Goal: Transaction & Acquisition: Download file/media

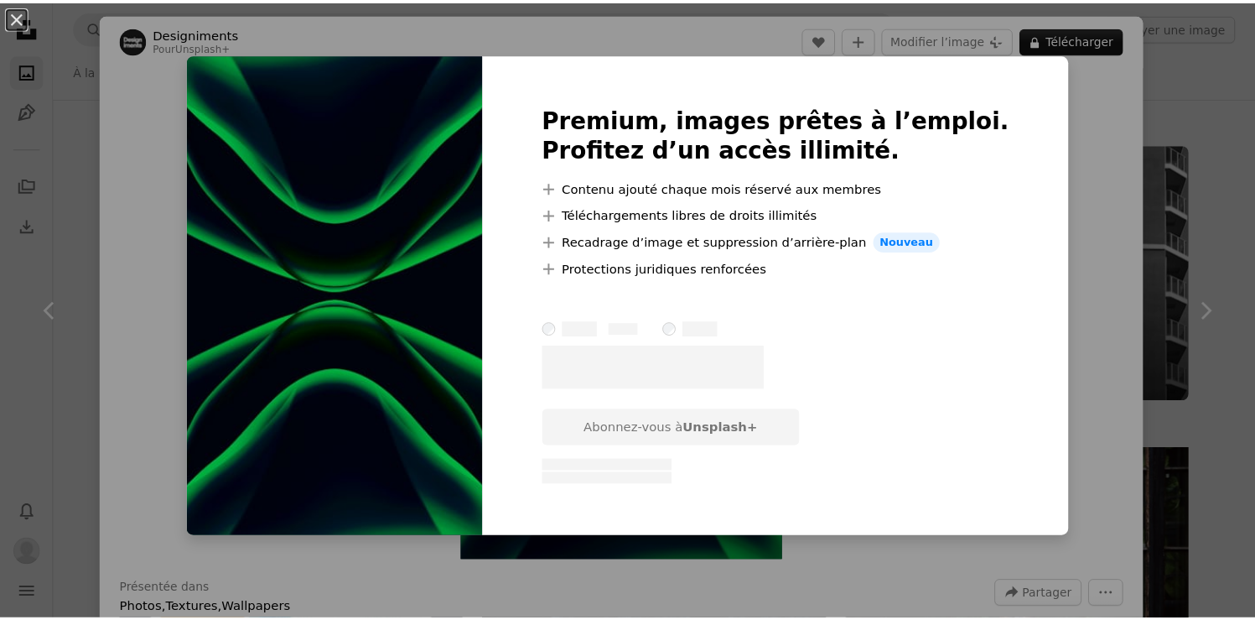
scroll to position [1891, 0]
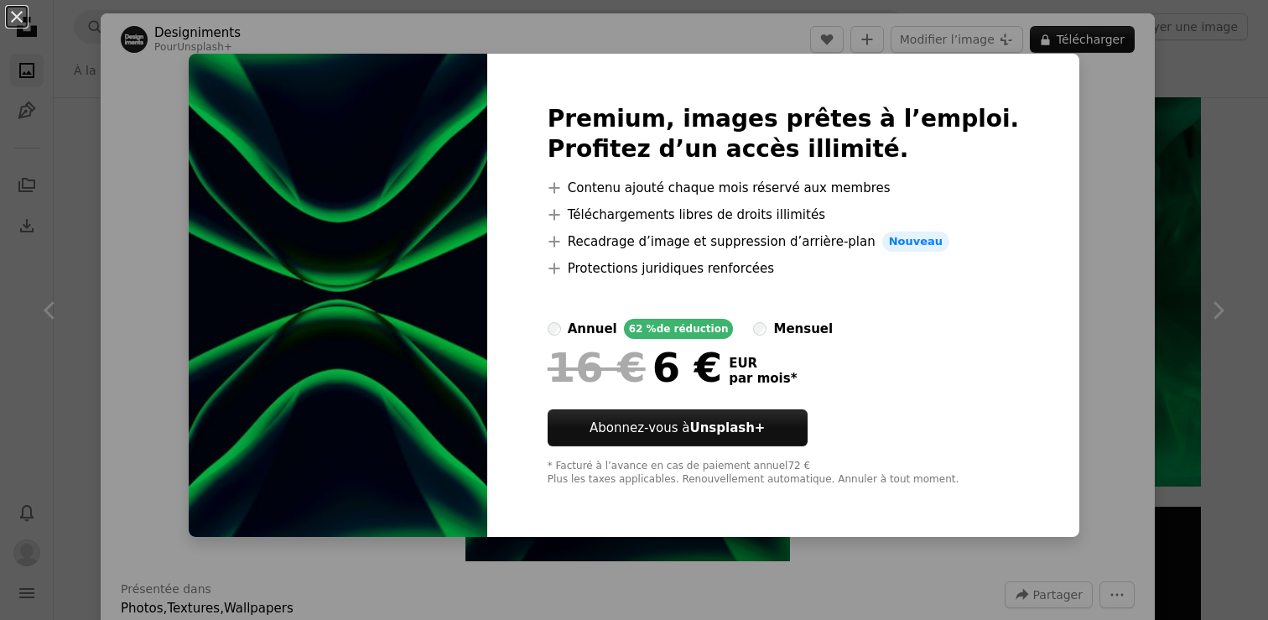
click at [1190, 205] on div "An X shape Premium, images prêtes à l’emploi. Profitez d’un accès illimité. A p…" at bounding box center [634, 310] width 1268 height 620
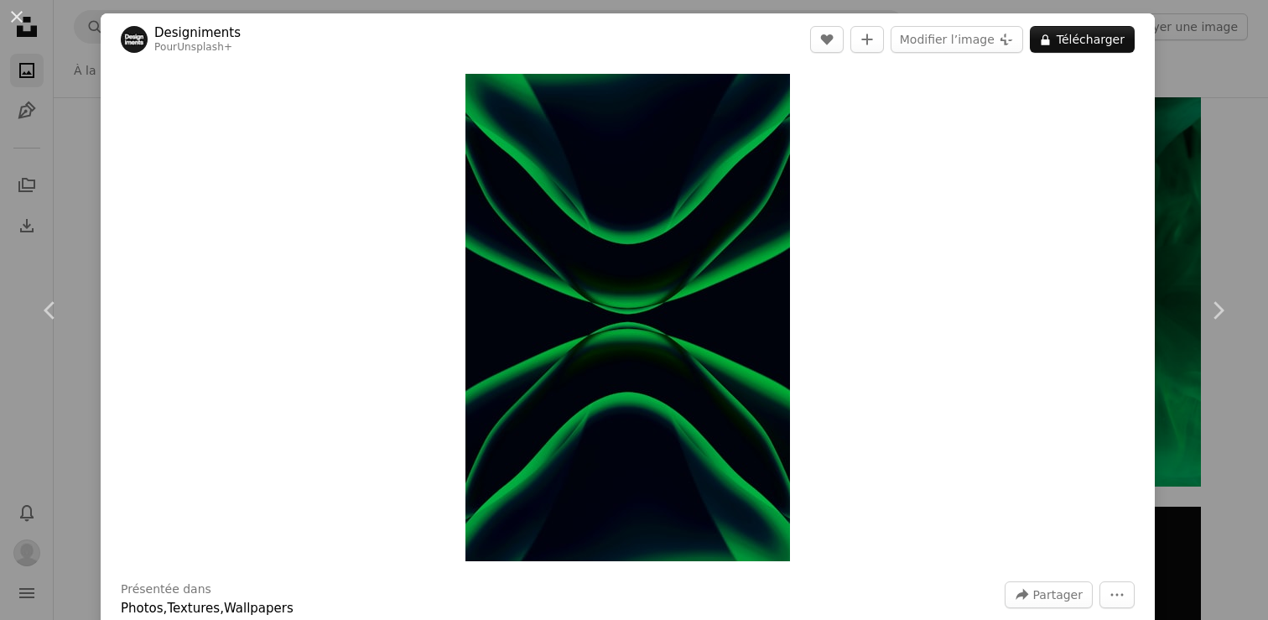
click at [1190, 205] on div "An X shape Chevron left Chevron right Designiments Pour Unsplash+ A heart A plu…" at bounding box center [634, 310] width 1268 height 620
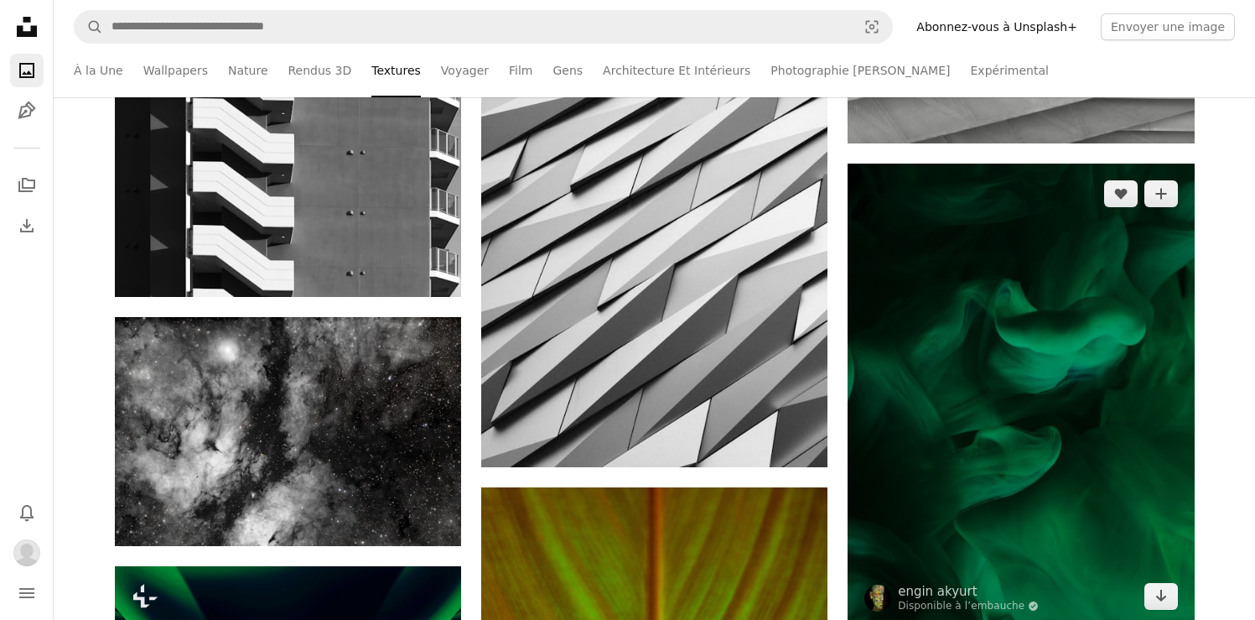
scroll to position [1757, 0]
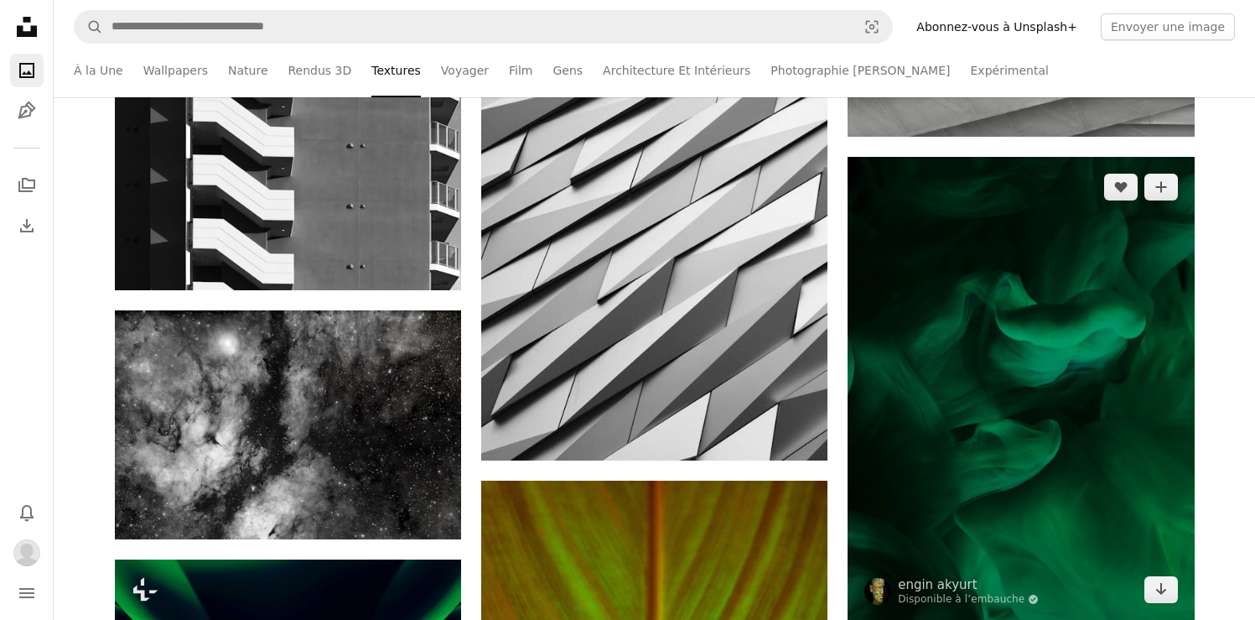
click at [1002, 439] on img at bounding box center [1021, 388] width 346 height 462
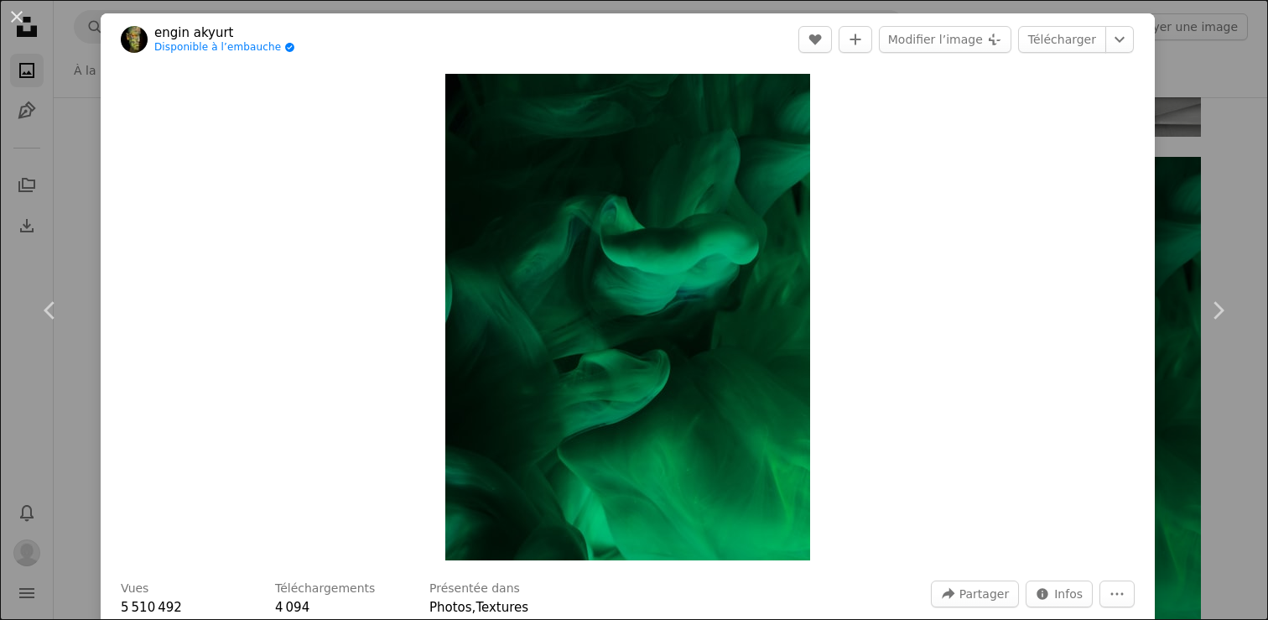
click at [1165, 156] on div "An X shape Chevron left Chevron right engin akyurt Disponible à l’embauche A ch…" at bounding box center [634, 310] width 1268 height 620
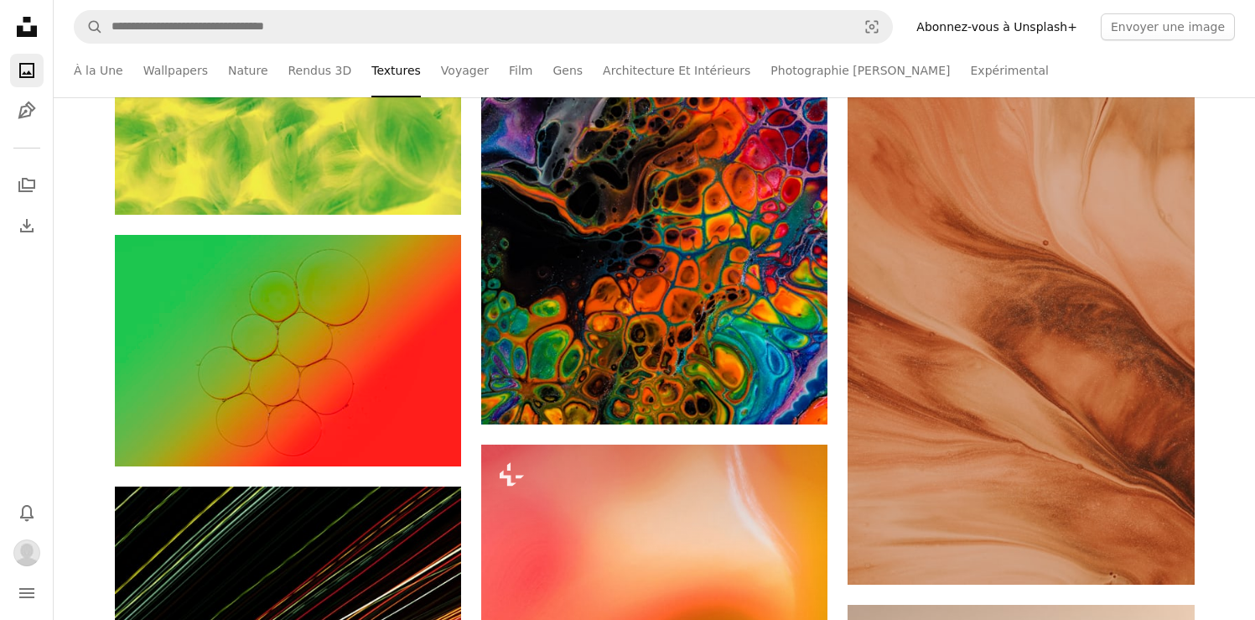
scroll to position [2898, 0]
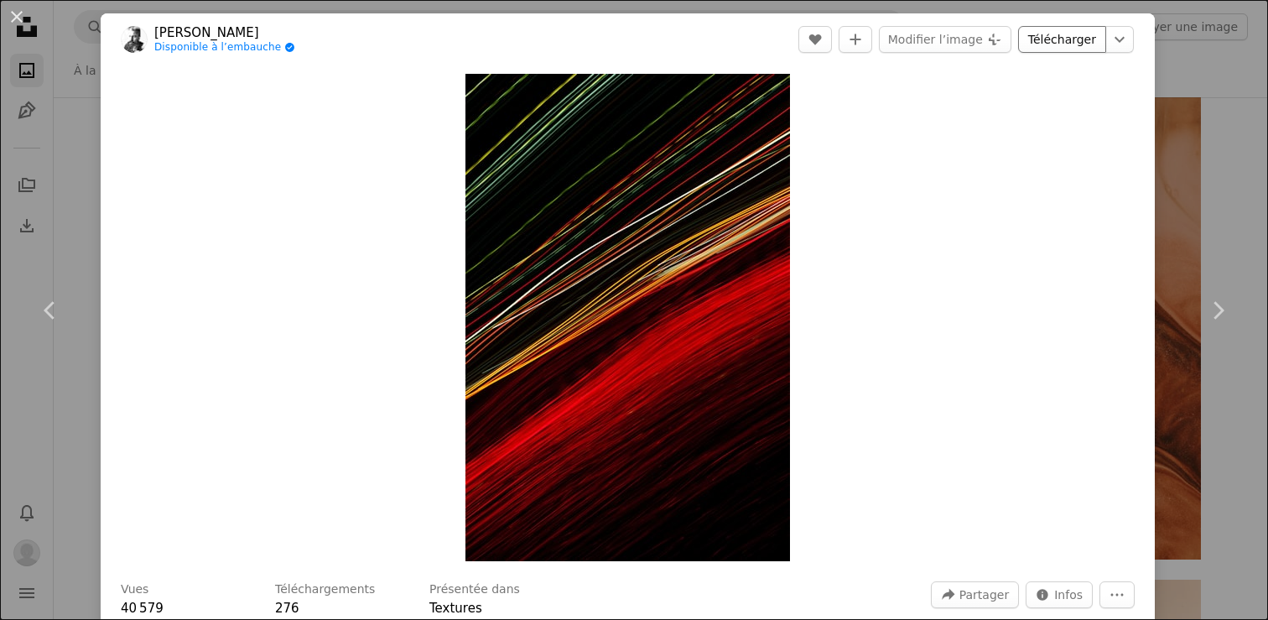
click at [1069, 33] on link "Télécharger" at bounding box center [1062, 39] width 88 height 27
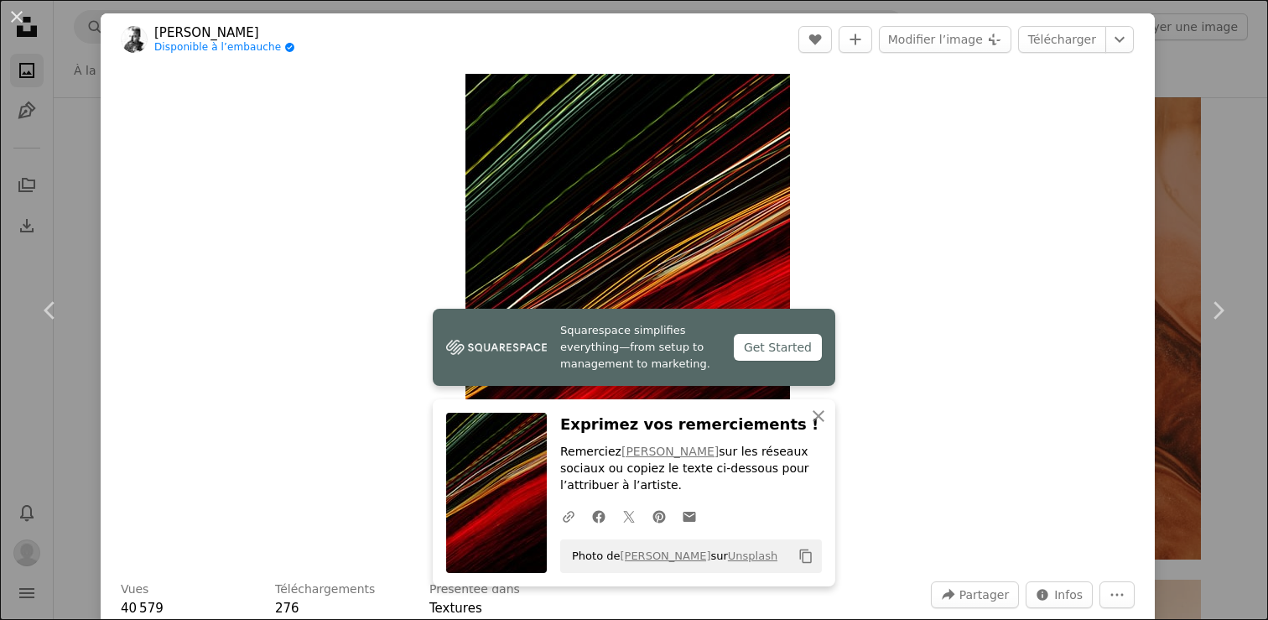
click at [73, 211] on div "An X shape Chevron left Chevron right Squarespace simplifies everything—from se…" at bounding box center [634, 310] width 1268 height 620
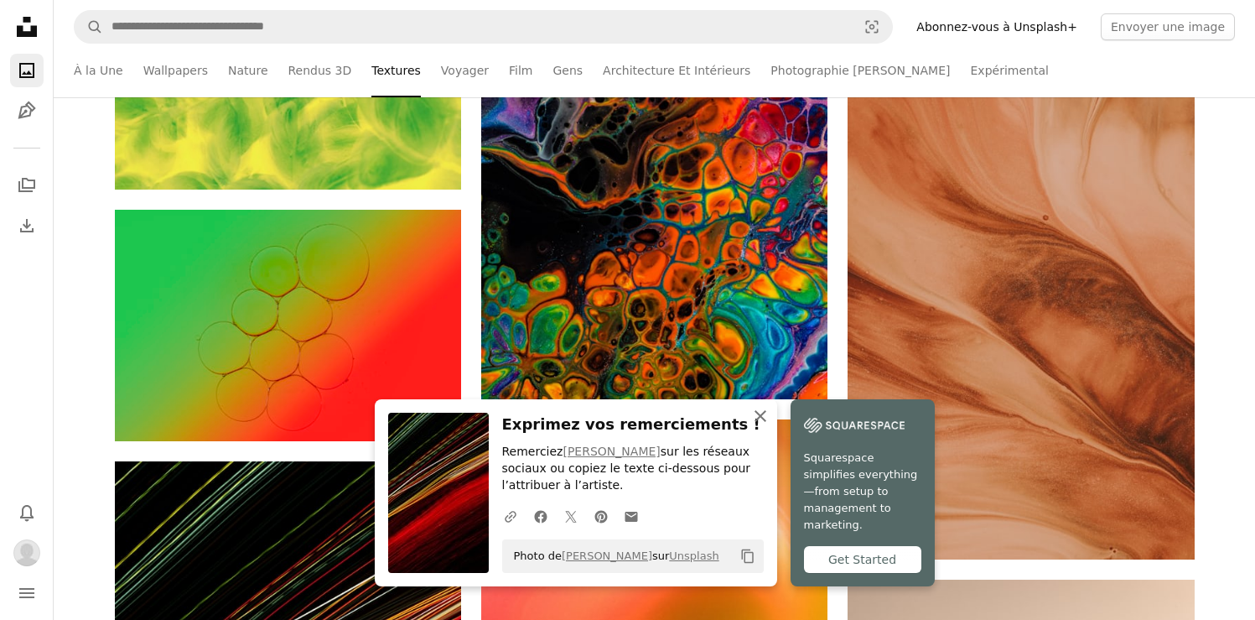
click at [771, 413] on icon "An X shape" at bounding box center [760, 416] width 20 height 20
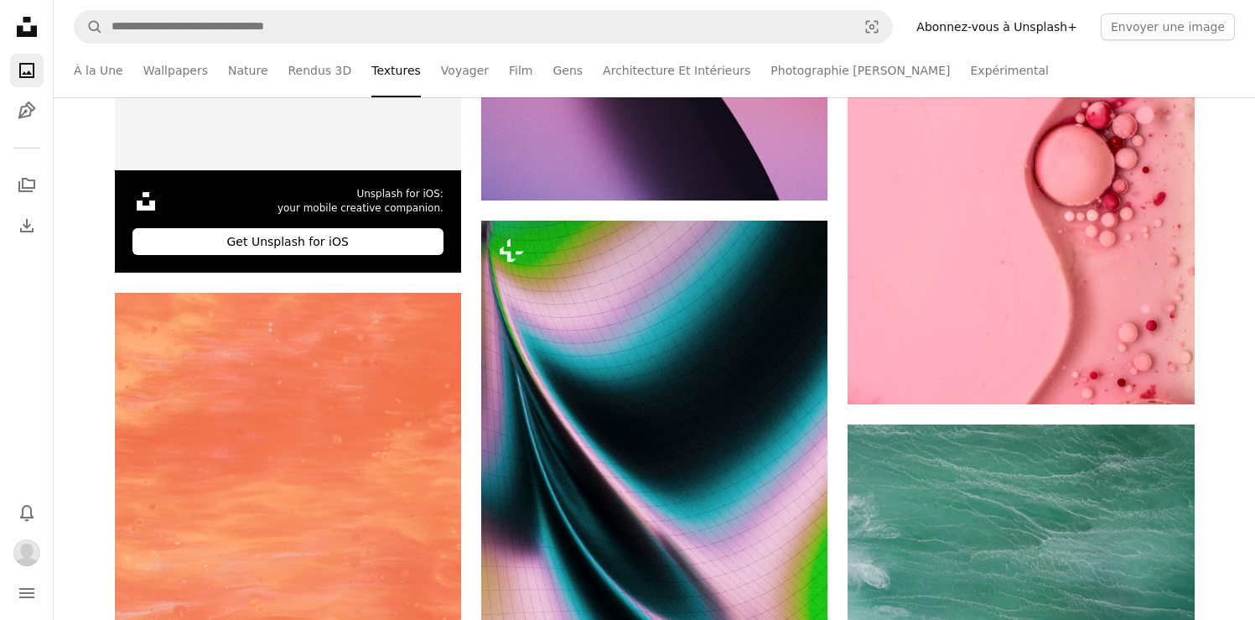
scroll to position [5248, 0]
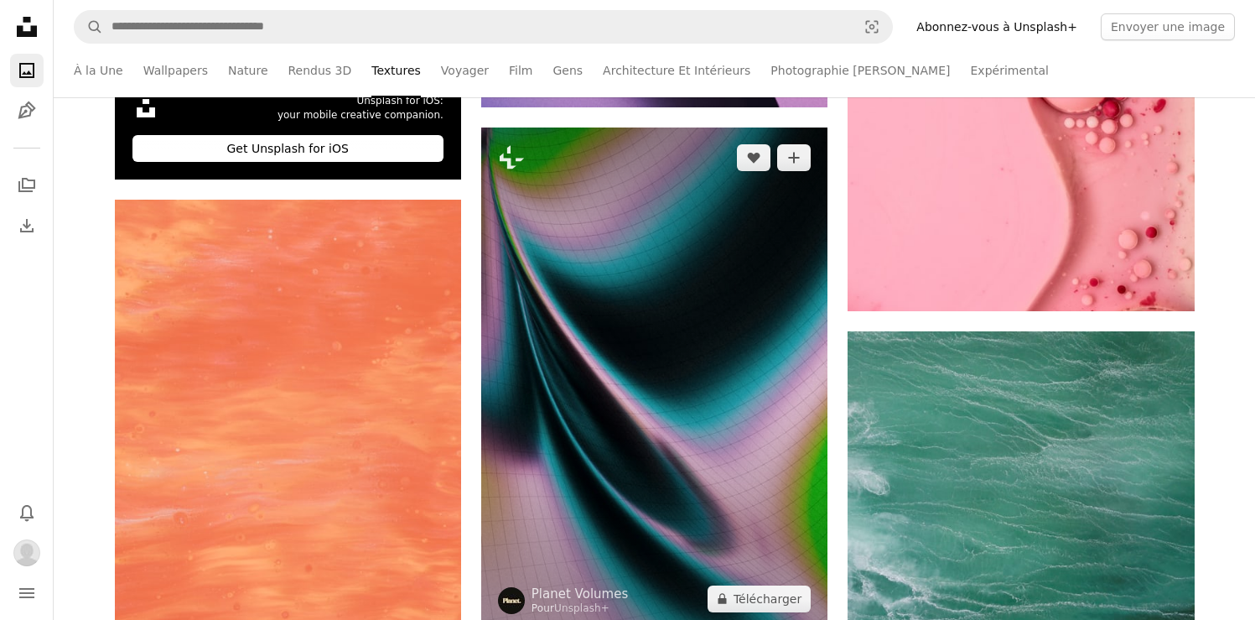
click at [693, 388] on img at bounding box center [654, 377] width 346 height 501
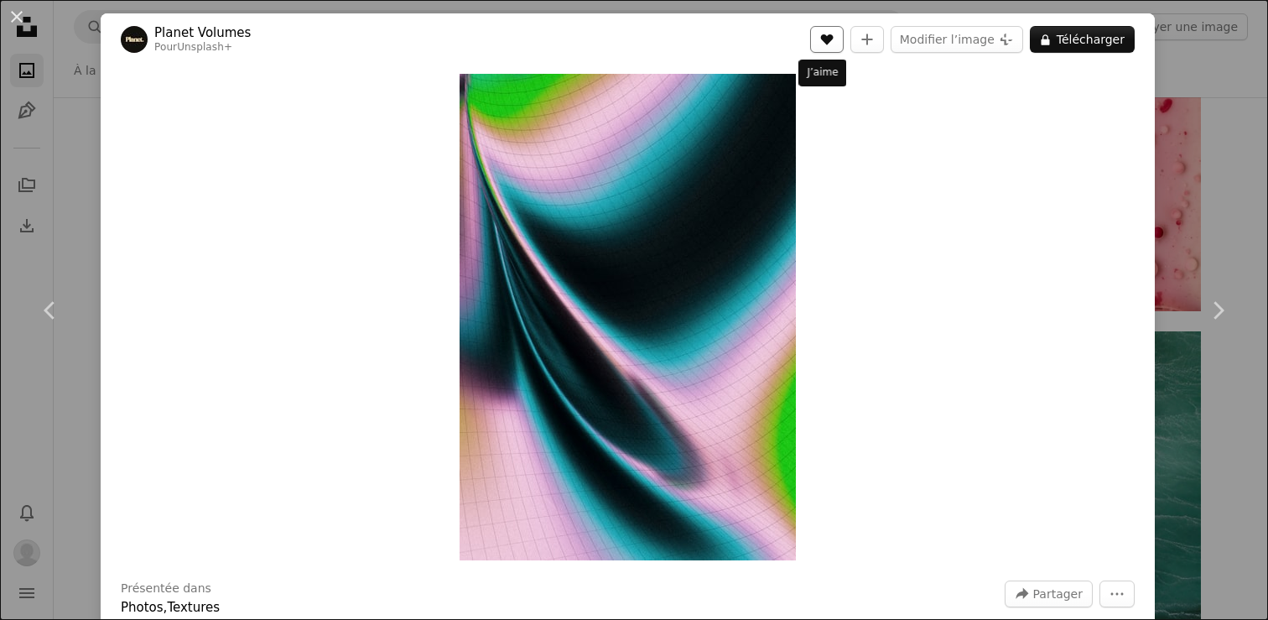
click at [830, 46] on button "A heart" at bounding box center [827, 39] width 34 height 27
click at [1163, 169] on div "An X shape Chevron left Chevron right Planet Volumes Pour Unsplash+ A heart A p…" at bounding box center [634, 310] width 1268 height 620
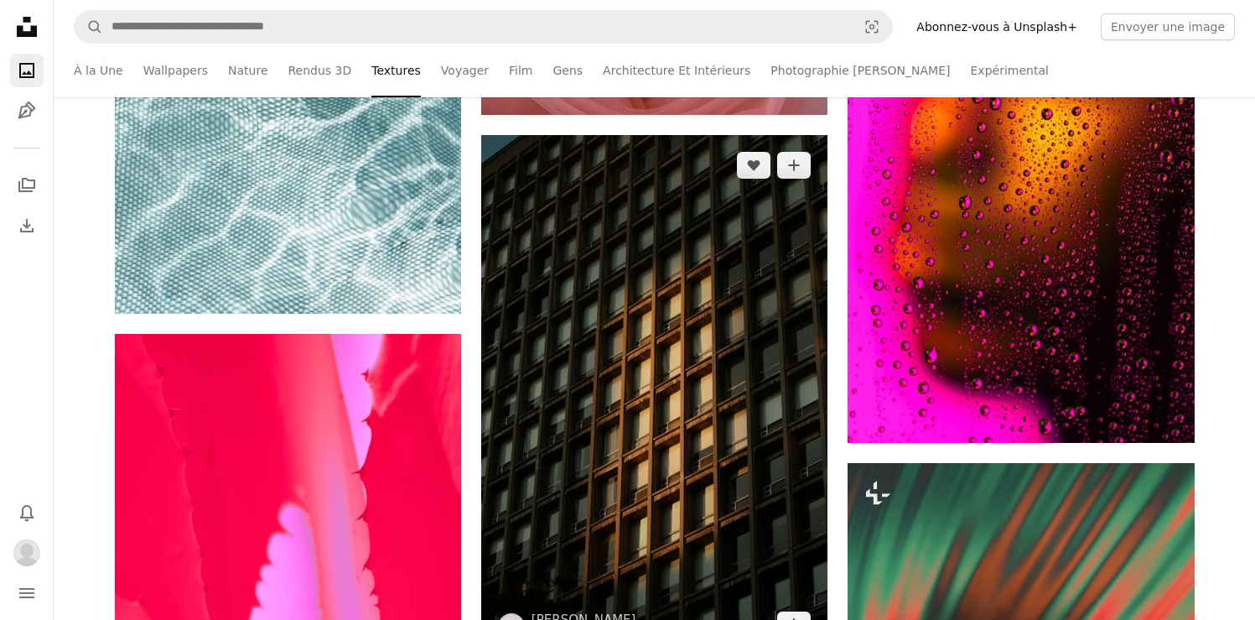
scroll to position [7600, 0]
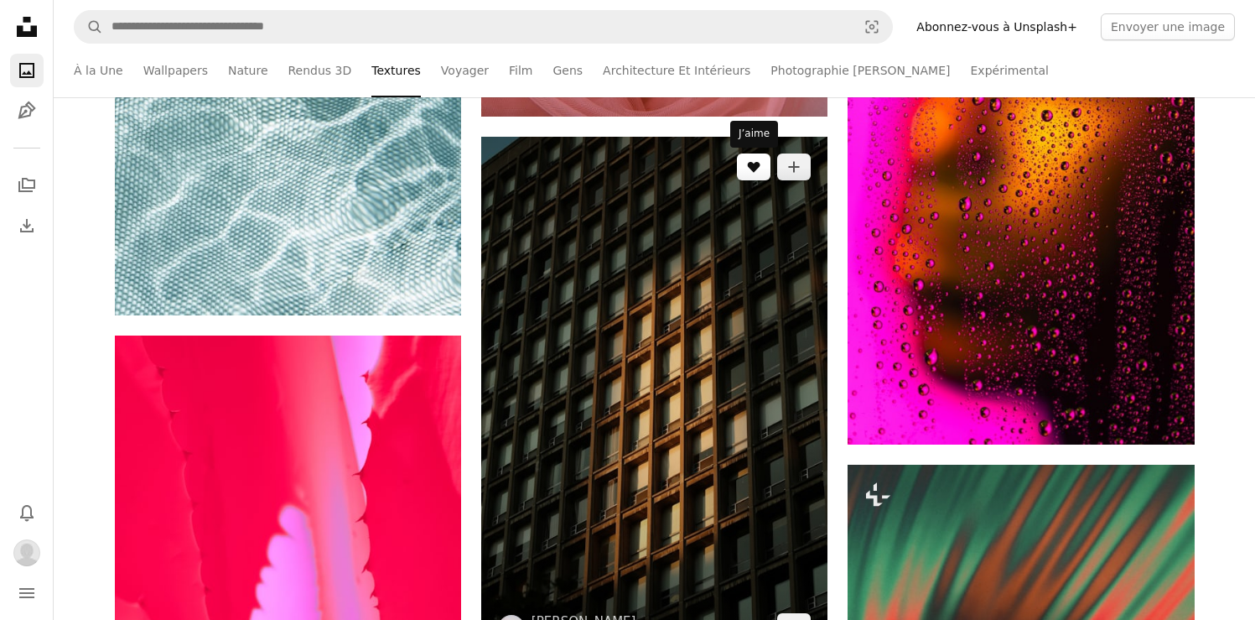
click at [766, 174] on button "A heart" at bounding box center [754, 166] width 34 height 27
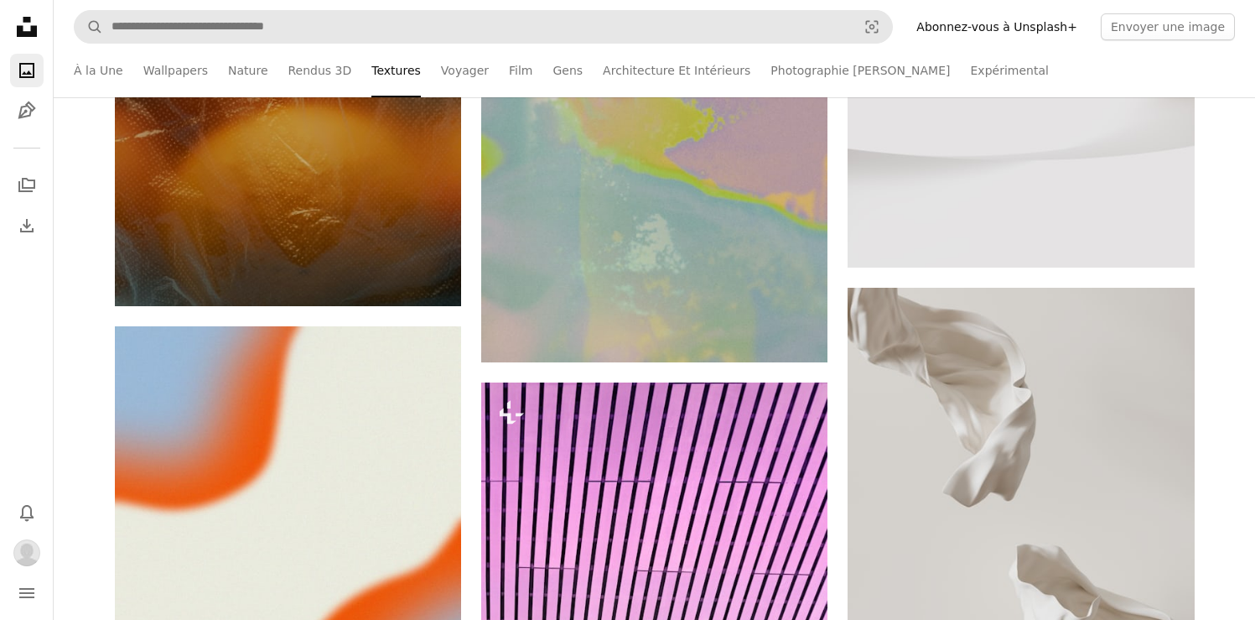
scroll to position [13988, 0]
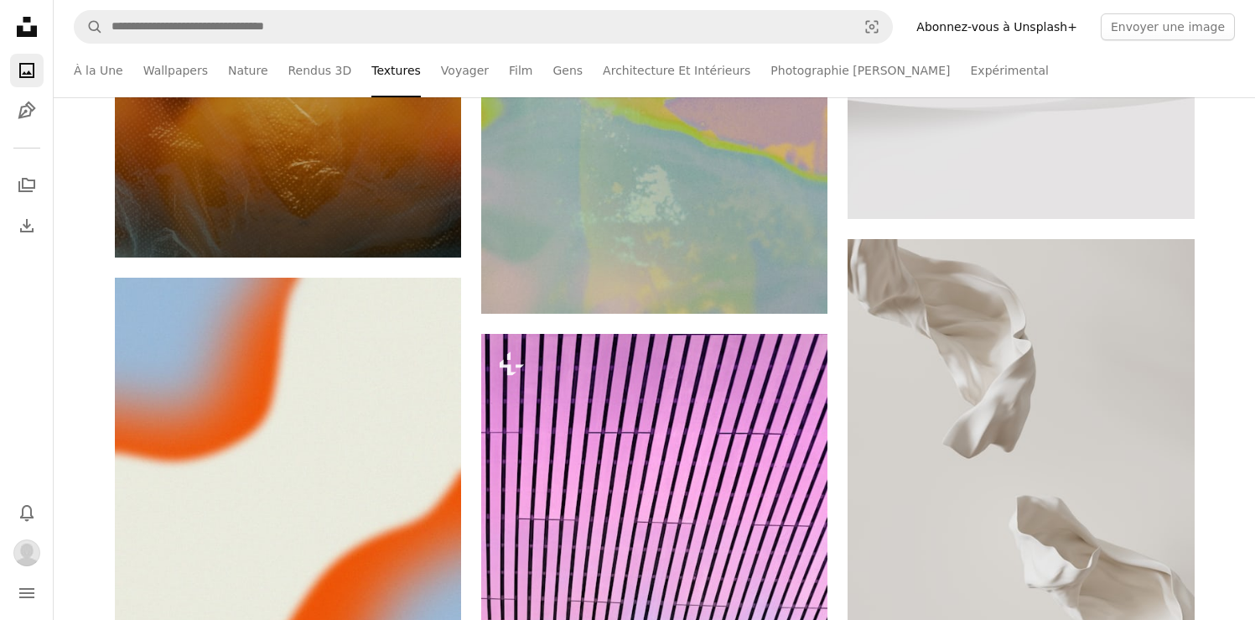
click at [43, 31] on nav "Unsplash logo Accueil Unsplash A photo Pen Tool A stack of folders Download Pho…" at bounding box center [27, 310] width 54 height 620
click at [35, 34] on icon at bounding box center [27, 27] width 20 height 20
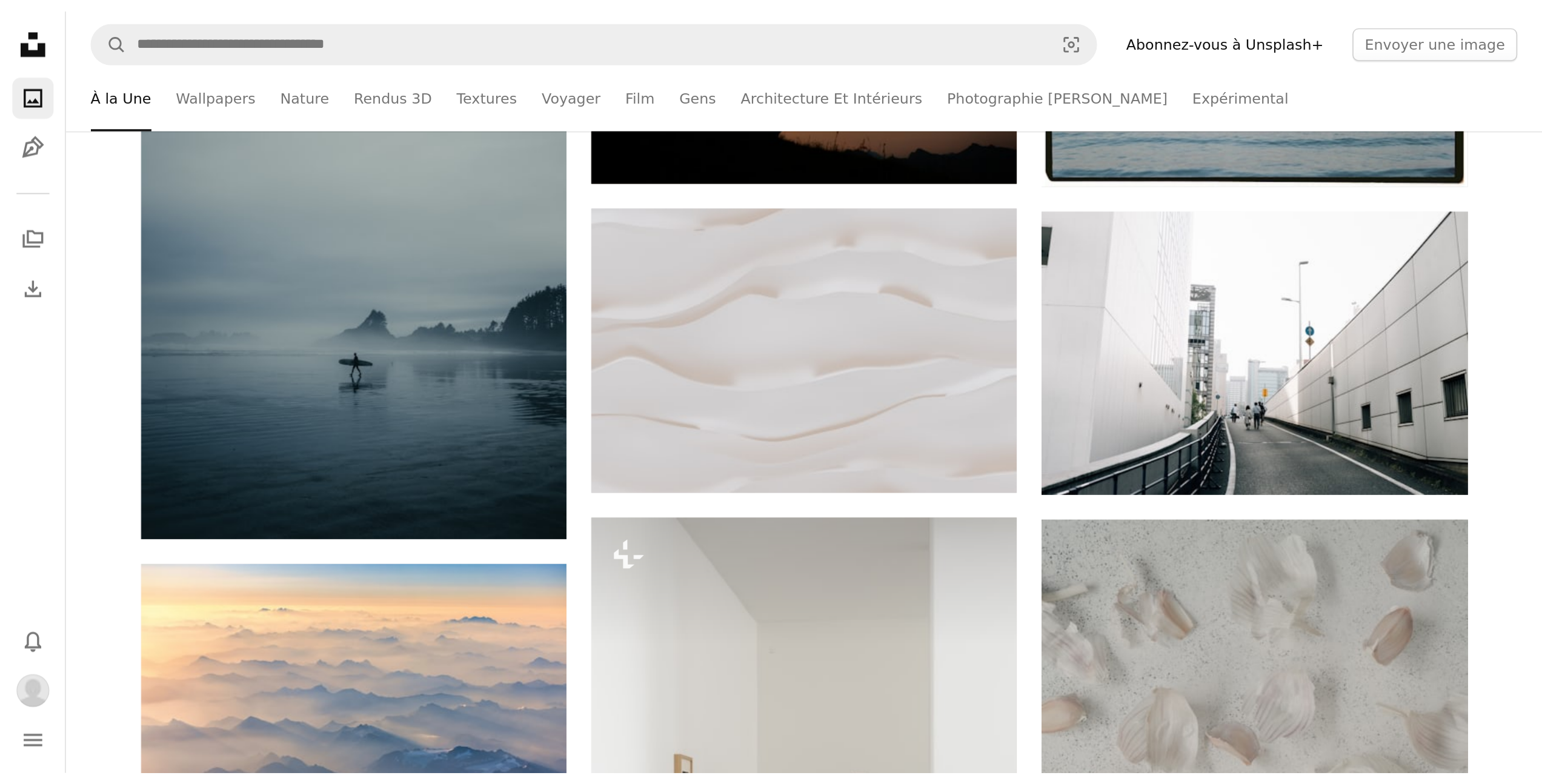
scroll to position [381, 0]
